Goal: Entertainment & Leisure: Consume media (video, audio)

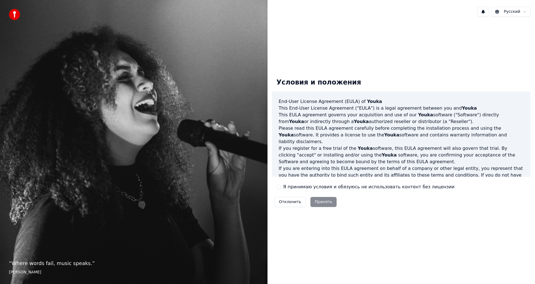
click at [308, 187] on label "Я принимаю условия и обязуюсь не использовать контент без лицензии" at bounding box center [369, 187] width 172 height 7
click at [281, 187] on button "Я принимаю условия и обязуюсь не использовать контент без лицензии" at bounding box center [279, 187] width 4 height 4
click at [321, 204] on button "Принять" at bounding box center [324, 202] width 26 height 10
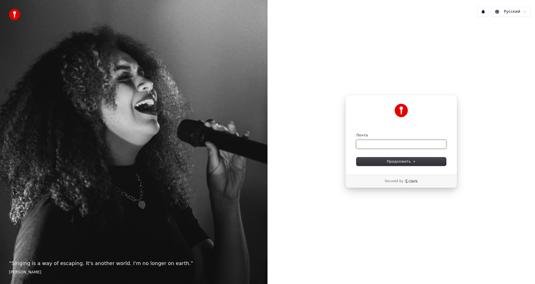
click at [380, 141] on input "Почта" at bounding box center [402, 144] width 90 height 8
type input "*"
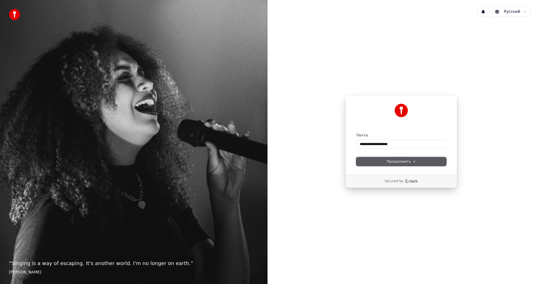
click at [411, 162] on span "Продолжить" at bounding box center [401, 161] width 29 height 5
type input "**********"
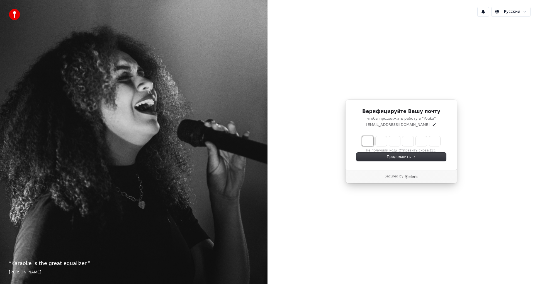
click at [372, 143] on input "Enter verification code" at bounding box center [407, 141] width 89 height 10
type input "******"
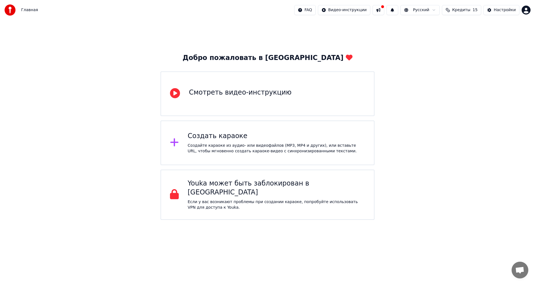
click at [304, 137] on div "Создать караоке" at bounding box center [277, 136] width 178 height 9
click at [246, 138] on div "Создать караоке" at bounding box center [277, 136] width 178 height 9
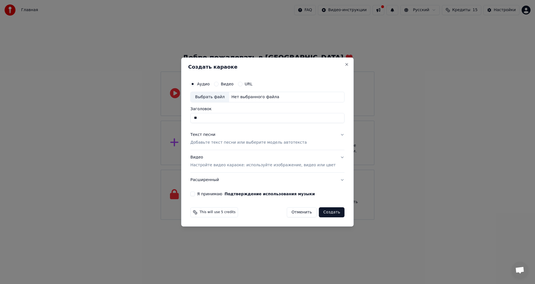
type input "*"
type input "****"
click at [198, 194] on div "Аудио Видео URL Выбрать файл Нет выбранного файла Заголовок **** Текст песни До…" at bounding box center [267, 137] width 159 height 122
click at [203, 196] on div "Аудио Видео URL Выбрать файл Нет выбранного файла Заголовок **** Текст песни До…" at bounding box center [267, 137] width 159 height 122
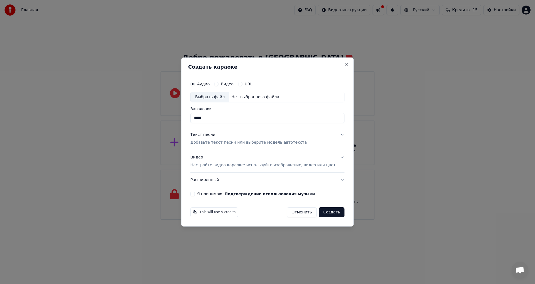
click at [195, 192] on button "Я принимаю Подтверждение использования музыки" at bounding box center [192, 194] width 4 height 4
click at [276, 98] on div "Нет выбранного файла" at bounding box center [255, 97] width 52 height 6
click at [229, 82] on label "Видео" at bounding box center [227, 84] width 13 height 4
click at [219, 82] on button "Видео" at bounding box center [216, 84] width 4 height 4
click at [255, 96] on div "Нет выбранного файла" at bounding box center [255, 97] width 52 height 6
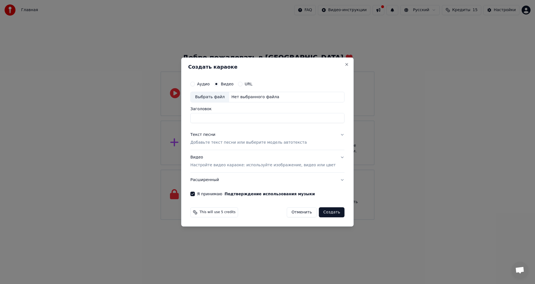
click at [261, 97] on div "Нет выбранного файла" at bounding box center [255, 97] width 52 height 6
type input "**********"
click at [299, 145] on button "Текст песни Добавьте текст песни или выберите модель автотекста" at bounding box center [267, 138] width 154 height 22
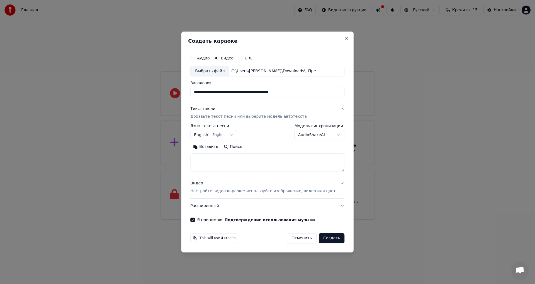
click at [236, 135] on button "English English" at bounding box center [213, 135] width 47 height 10
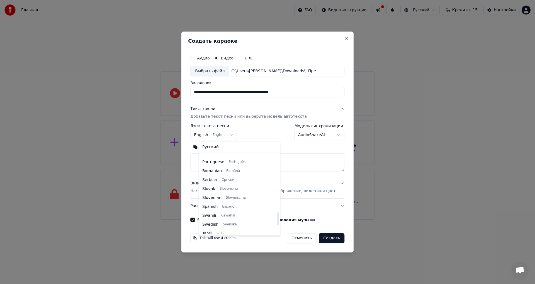
scroll to position [317, 0]
select select "**"
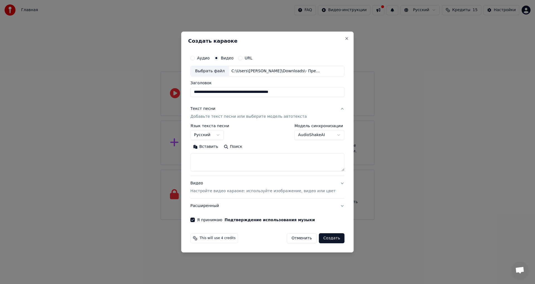
click at [238, 147] on button "Поиск" at bounding box center [233, 146] width 24 height 9
click at [222, 161] on textarea at bounding box center [267, 162] width 154 height 18
click at [210, 144] on button "Вставить" at bounding box center [205, 146] width 31 height 9
click at [333, 238] on button "Создать" at bounding box center [332, 238] width 26 height 10
type textarea "**********"
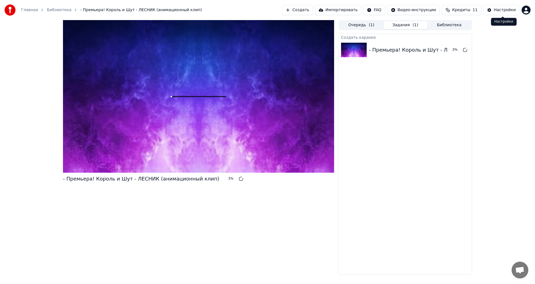
click at [503, 13] on button "Настройки" at bounding box center [502, 10] width 36 height 10
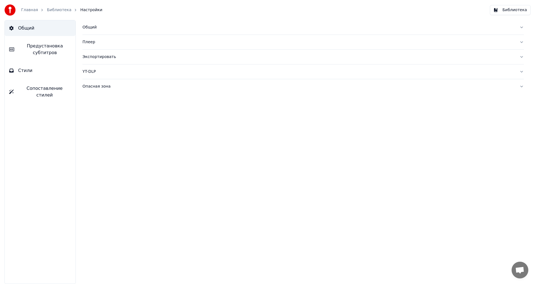
click at [97, 88] on div "Опасная зона" at bounding box center [299, 87] width 433 height 6
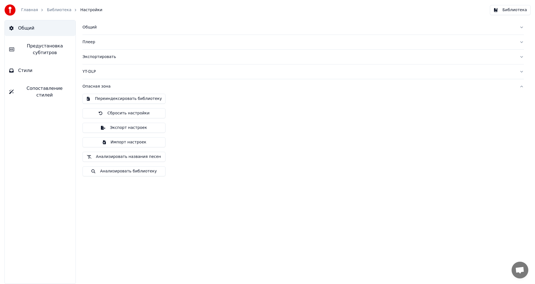
click at [97, 88] on div "Опасная зона" at bounding box center [299, 87] width 433 height 6
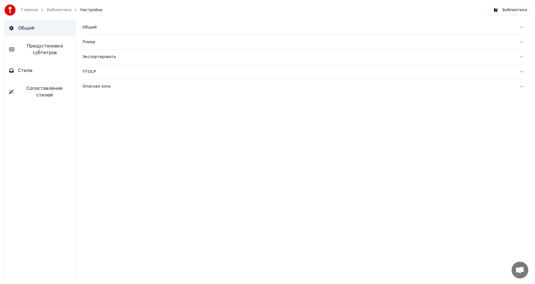
click at [91, 74] on div "YT-DLP" at bounding box center [299, 72] width 433 height 6
click at [91, 59] on div "Экспортировать" at bounding box center [299, 57] width 433 height 6
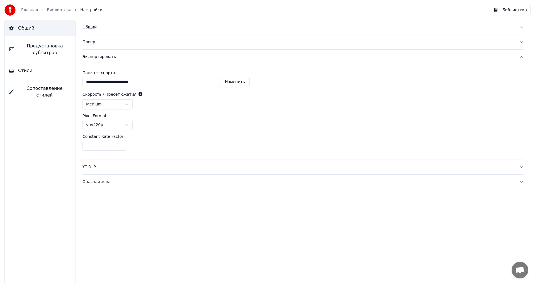
click at [91, 59] on div "Экспортировать" at bounding box center [299, 57] width 433 height 6
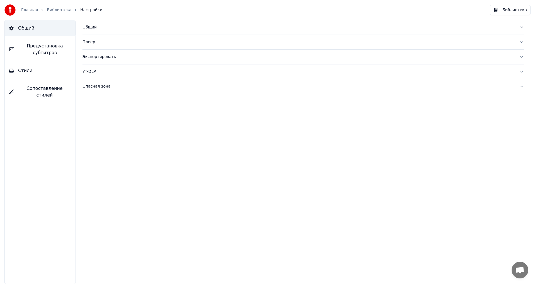
click at [90, 45] on button "Плеер" at bounding box center [304, 42] width 442 height 15
click at [90, 41] on div "Плеер" at bounding box center [299, 42] width 433 height 6
click at [83, 26] on div "Общий" at bounding box center [299, 28] width 433 height 6
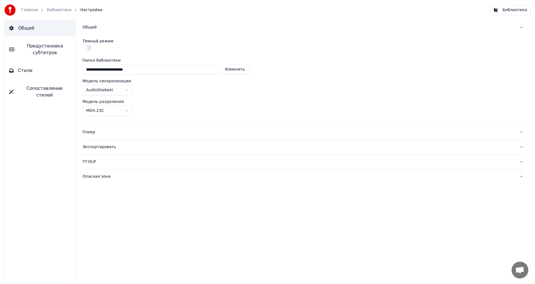
click at [88, 27] on div "Общий" at bounding box center [299, 28] width 433 height 6
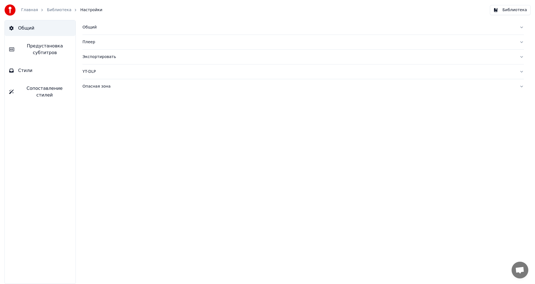
click at [36, 50] on span "Предустановка субтитров" at bounding box center [45, 49] width 52 height 13
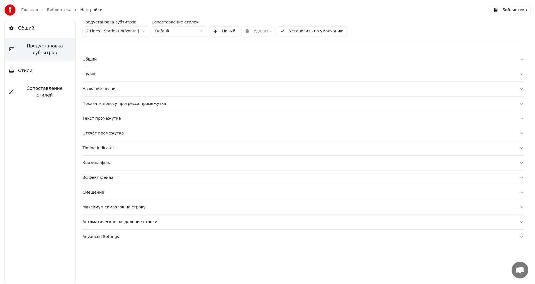
click at [94, 62] on div "Общий" at bounding box center [299, 60] width 433 height 6
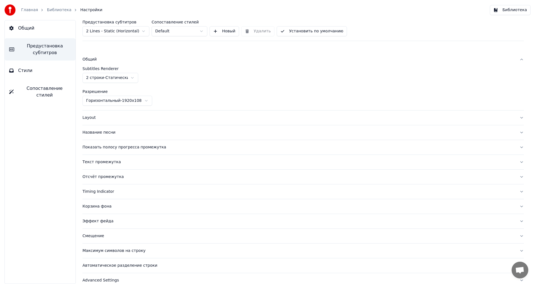
click at [93, 118] on div "Layout" at bounding box center [299, 118] width 433 height 6
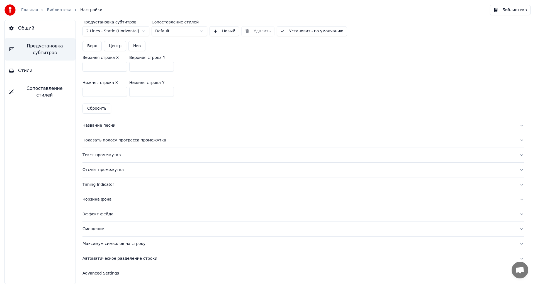
scroll to position [183, 0]
click at [107, 213] on div "Эффект фейда" at bounding box center [299, 213] width 433 height 6
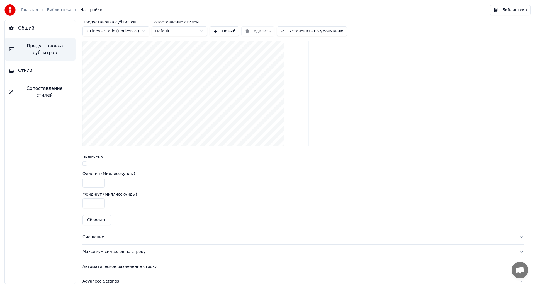
scroll to position [173, 0]
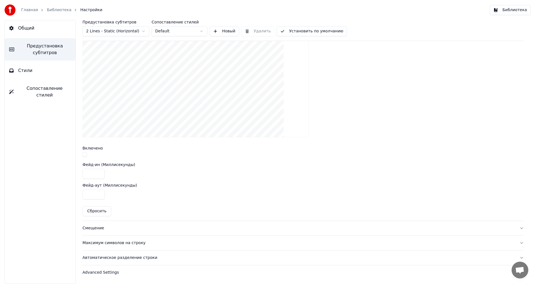
click at [104, 271] on div "Advanced Settings" at bounding box center [299, 273] width 433 height 6
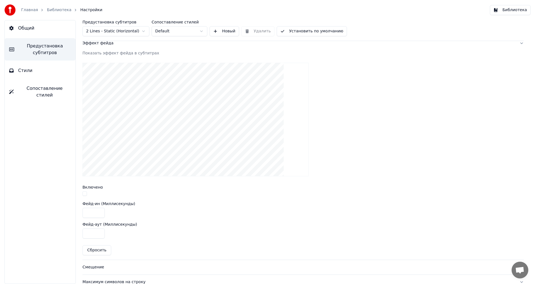
scroll to position [127, 0]
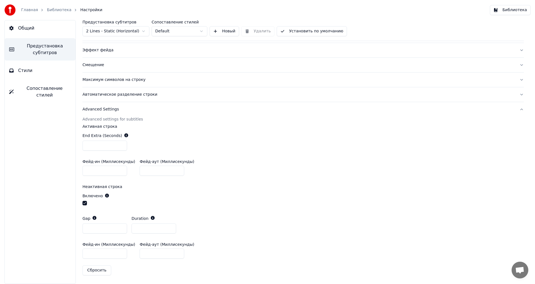
click at [40, 76] on button "Стили" at bounding box center [40, 71] width 71 height 16
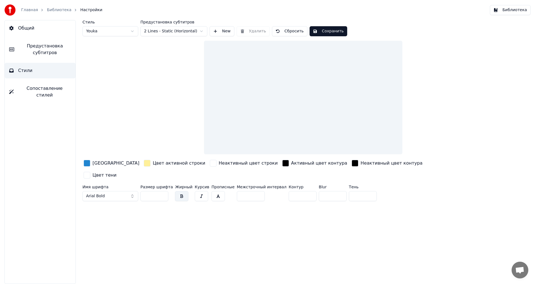
scroll to position [0, 0]
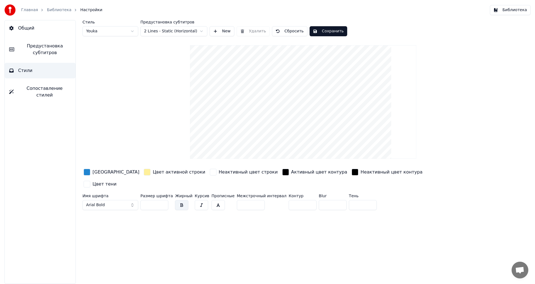
click at [38, 85] on button "Сопоставление стилей" at bounding box center [40, 92] width 71 height 22
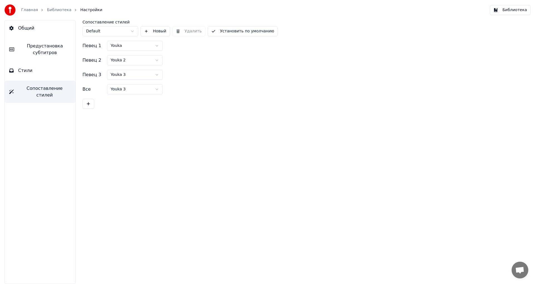
click at [29, 30] on span "Общий" at bounding box center [26, 28] width 16 height 7
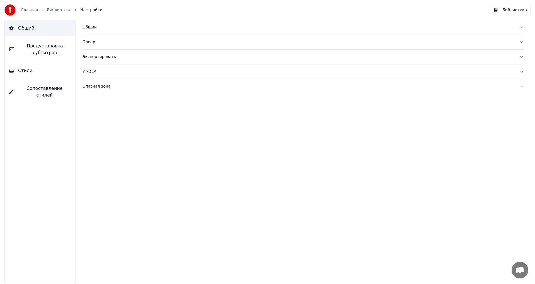
click at [37, 11] on div "Главная" at bounding box center [32, 10] width 23 height 6
click at [31, 11] on link "Главная" at bounding box center [29, 10] width 17 height 6
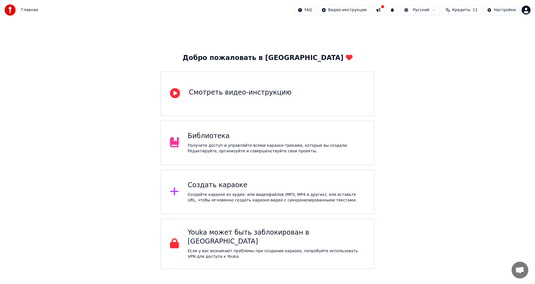
click at [27, 10] on span "Главная" at bounding box center [29, 10] width 17 height 6
click at [267, 144] on div "Получите доступ и управляйте всеми караоке-треками, которые вы создали. Редакти…" at bounding box center [277, 148] width 178 height 11
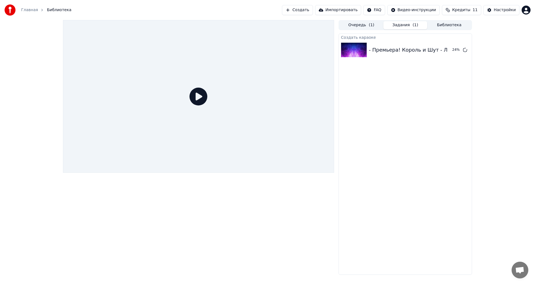
click at [496, 7] on button "Настройки" at bounding box center [502, 10] width 36 height 10
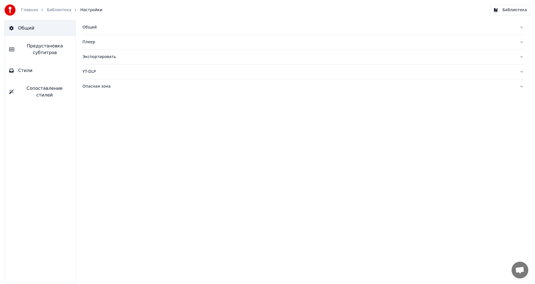
click at [15, 74] on button "Стили" at bounding box center [40, 71] width 71 height 16
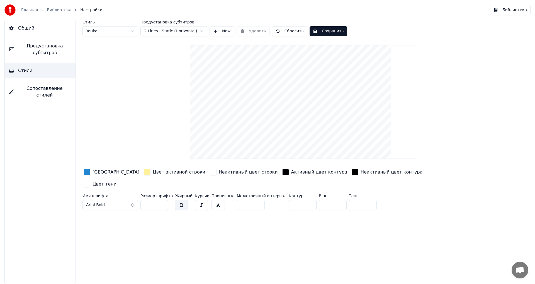
click at [27, 12] on link "Главная" at bounding box center [29, 10] width 17 height 6
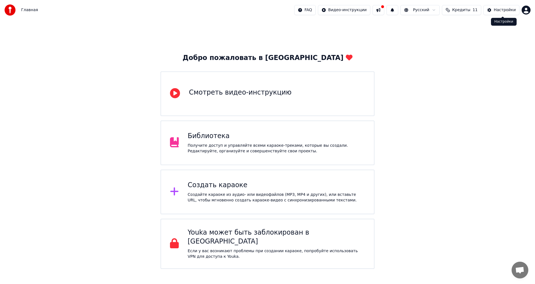
click at [506, 12] on div "Настройки" at bounding box center [505, 10] width 22 height 6
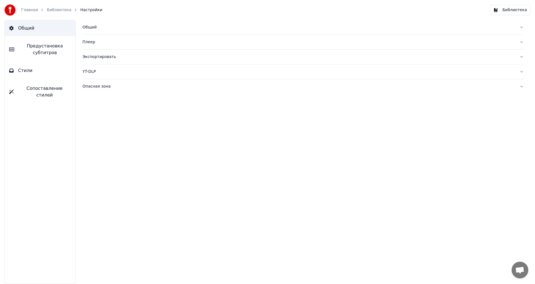
click at [47, 11] on link "Библиотека" at bounding box center [59, 10] width 25 height 6
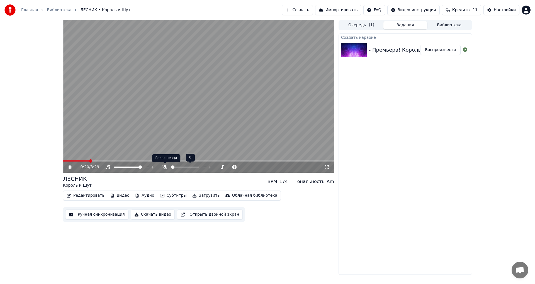
click at [165, 169] on icon at bounding box center [165, 167] width 6 height 4
click at [327, 167] on icon at bounding box center [327, 167] width 6 height 4
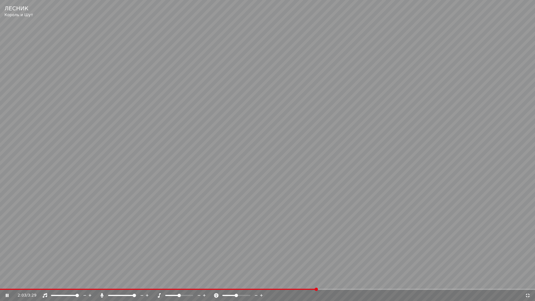
click at [527, 284] on div "2:03 / 3:29" at bounding box center [267, 295] width 535 height 11
click at [528, 284] on icon at bounding box center [528, 296] width 4 height 4
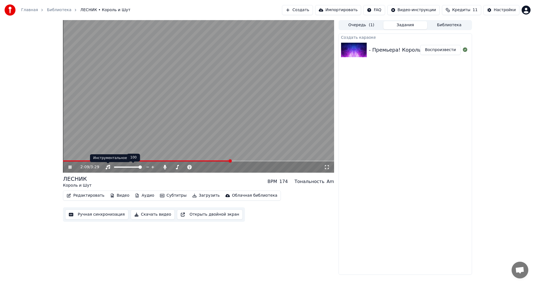
click at [108, 166] on icon at bounding box center [108, 167] width 4 height 4
click at [108, 166] on icon at bounding box center [108, 167] width 6 height 4
click at [108, 166] on icon at bounding box center [108, 167] width 4 height 4
click at [108, 166] on icon at bounding box center [108, 167] width 6 height 4
click at [117, 166] on div at bounding box center [133, 167] width 45 height 6
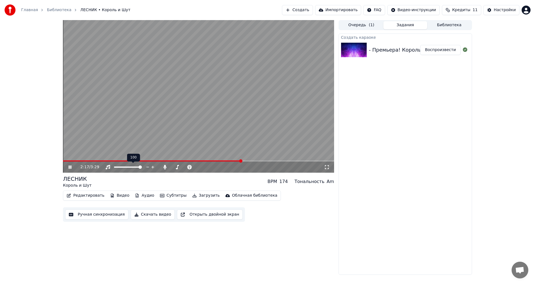
click at [142, 165] on span at bounding box center [140, 166] width 3 height 3
click at [165, 166] on icon at bounding box center [164, 167] width 3 height 4
click at [185, 166] on span at bounding box center [184, 166] width 3 height 3
click at [177, 169] on span at bounding box center [178, 166] width 3 height 3
click at [197, 169] on span at bounding box center [197, 166] width 3 height 3
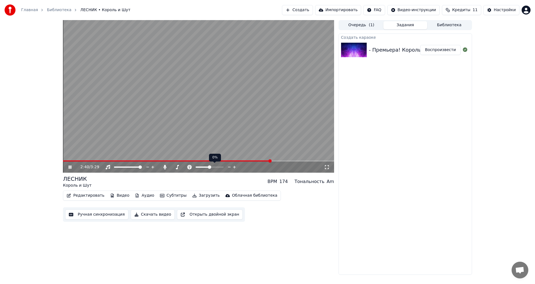
click at [229, 167] on icon at bounding box center [229, 167] width 5 height 6
click at [210, 167] on span at bounding box center [209, 166] width 3 height 3
click at [171, 165] on span at bounding box center [172, 166] width 3 height 3
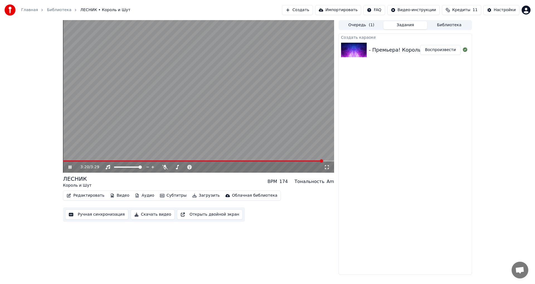
click at [64, 161] on div "3:20 / 3:29" at bounding box center [198, 166] width 271 height 11
click at [67, 160] on video at bounding box center [198, 96] width 271 height 153
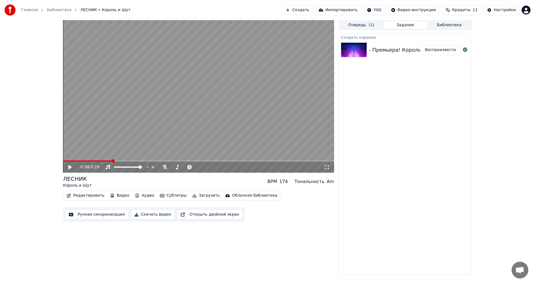
click at [112, 160] on span at bounding box center [113, 160] width 3 height 3
click at [71, 167] on icon at bounding box center [69, 167] width 3 height 4
click at [134, 162] on div "0:39 / 3:29" at bounding box center [198, 166] width 271 height 11
click at [137, 159] on span at bounding box center [137, 160] width 3 height 3
click at [154, 160] on span at bounding box center [154, 160] width 3 height 3
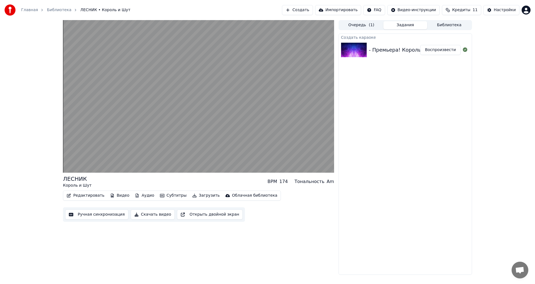
click at [151, 217] on button "Скачать видео" at bounding box center [153, 214] width 44 height 10
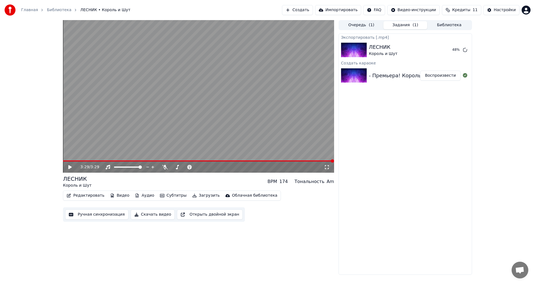
click at [471, 11] on span "Кредиты" at bounding box center [462, 10] width 18 height 6
click at [495, 71] on div "3:29 / 3:29 ЛЕСНИК Король и Шут BPM 174 Тональность Am Редактировать Видео Ауди…" at bounding box center [267, 147] width 535 height 255
click at [447, 52] on button "Показать" at bounding box center [446, 50] width 29 height 10
